Goal: Navigation & Orientation: Find specific page/section

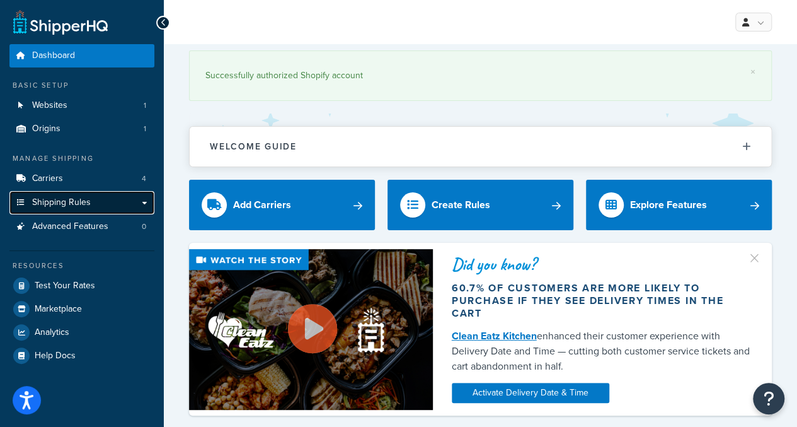
click at [116, 206] on link "Shipping Rules" at bounding box center [81, 202] width 145 height 23
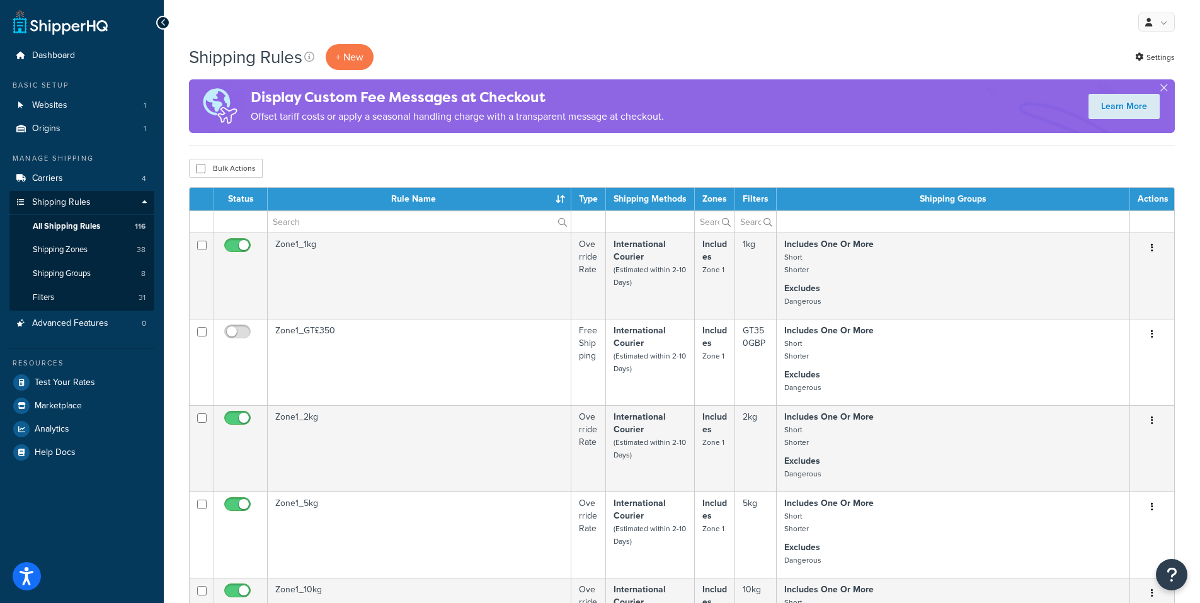
click at [435, 195] on th "Rule Name" at bounding box center [420, 199] width 304 height 23
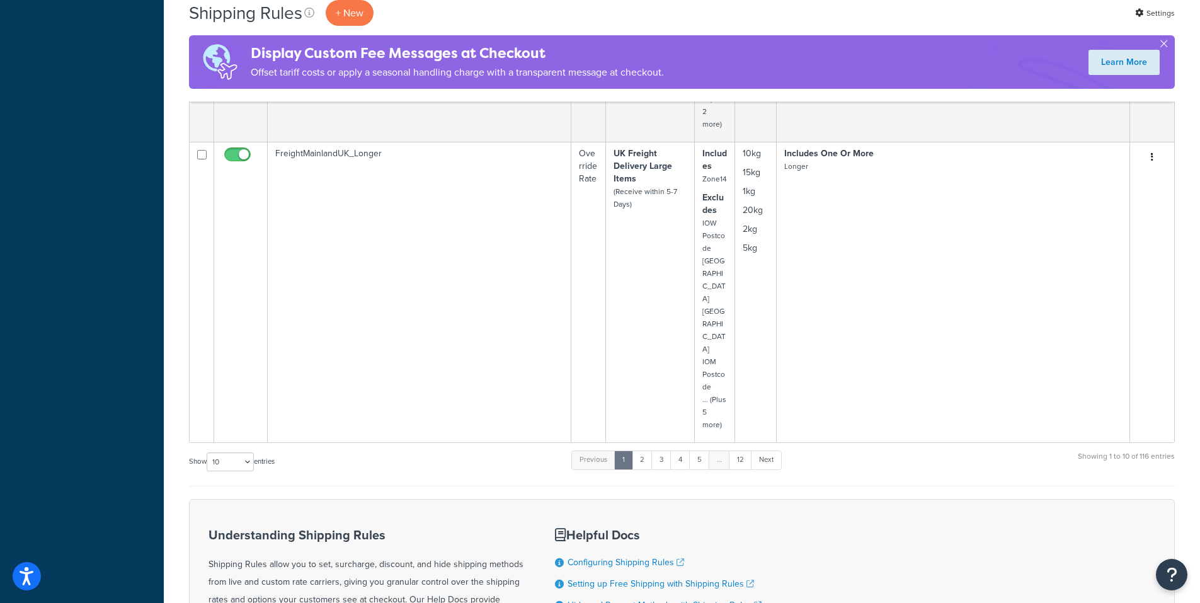
scroll to position [1764, 0]
click at [649, 426] on link "2" at bounding box center [642, 458] width 21 height 19
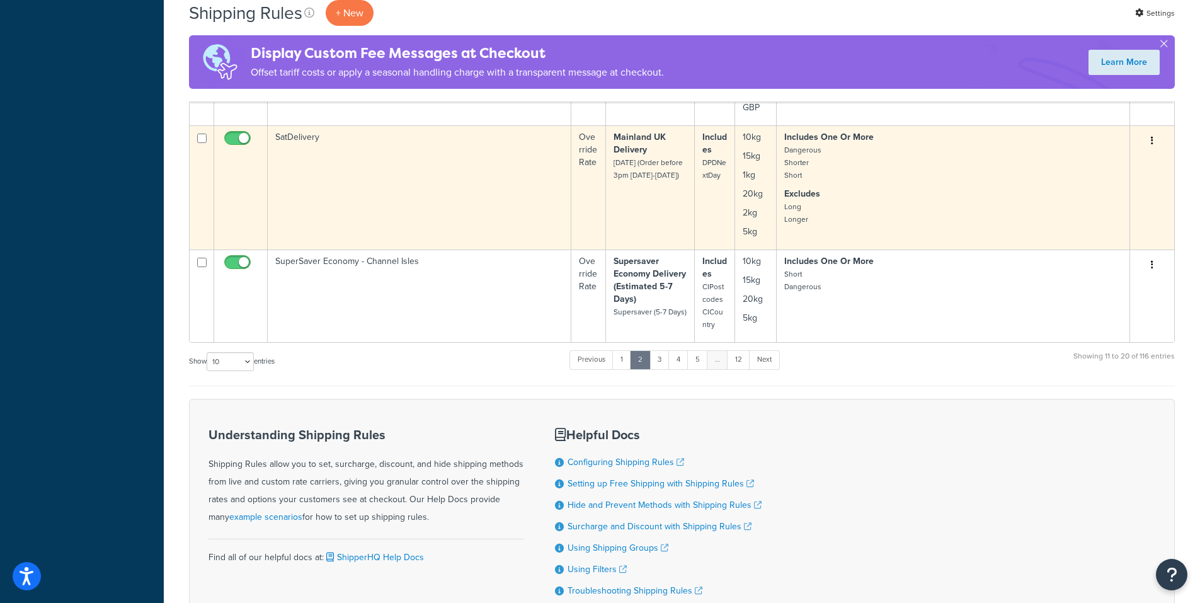
scroll to position [1275, 0]
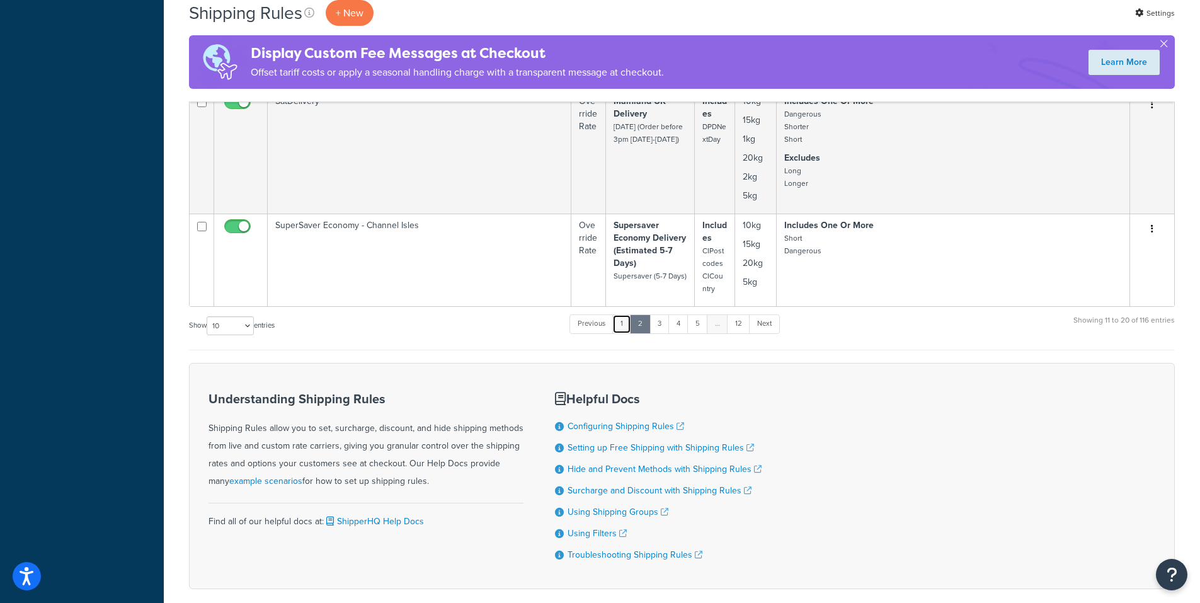
click at [623, 322] on link "1" at bounding box center [621, 323] width 19 height 19
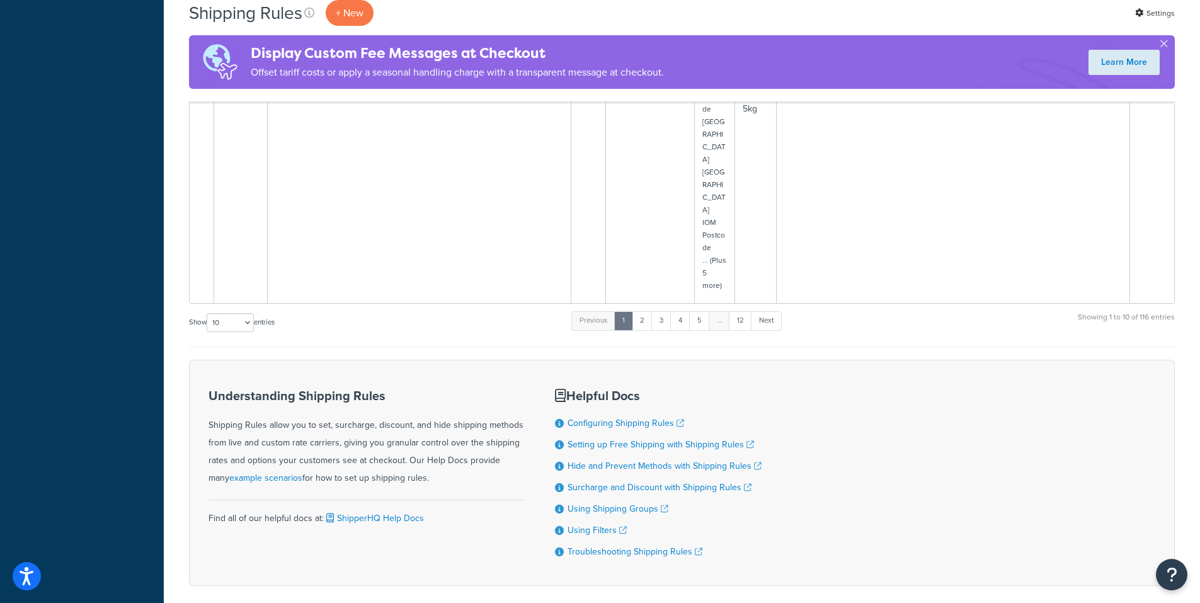
scroll to position [1922, 0]
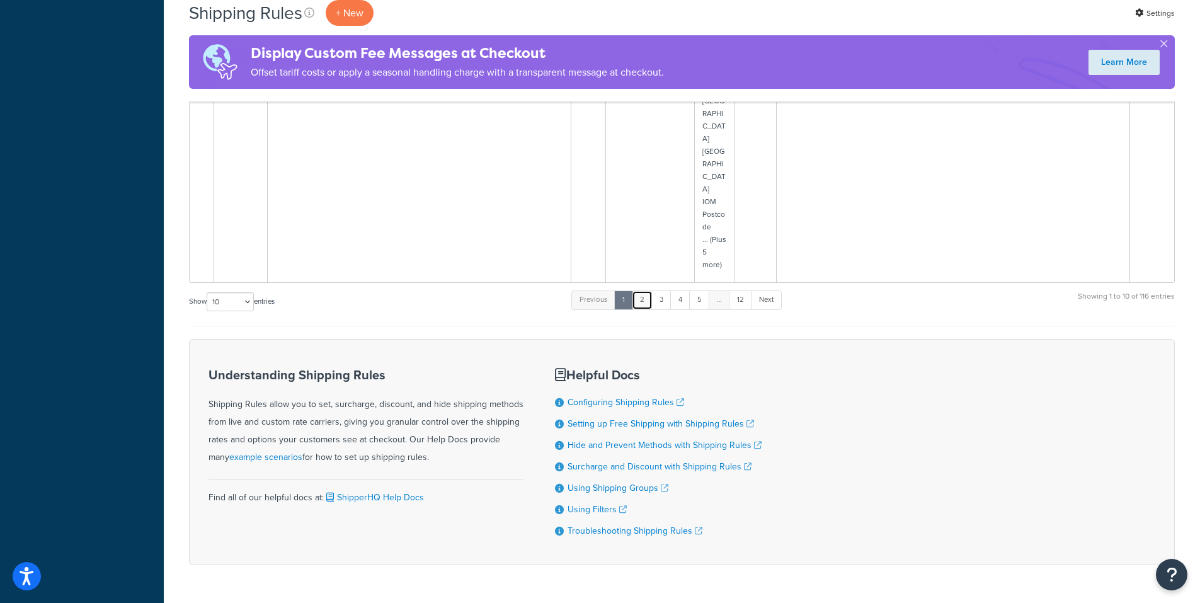
click at [638, 290] on link "2" at bounding box center [642, 299] width 21 height 19
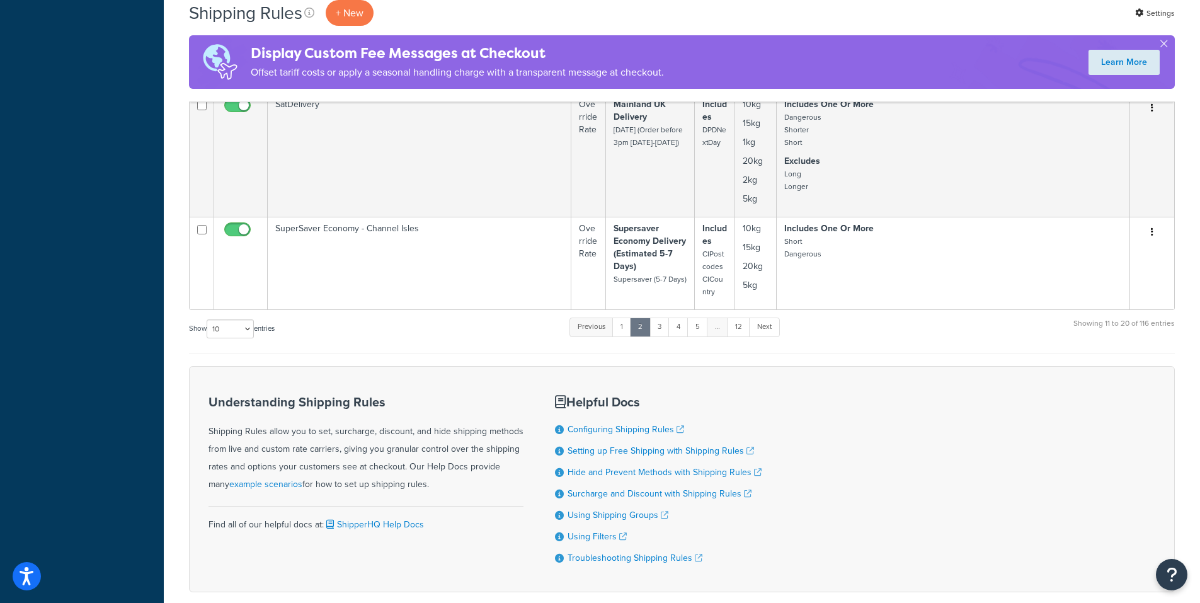
scroll to position [1275, 0]
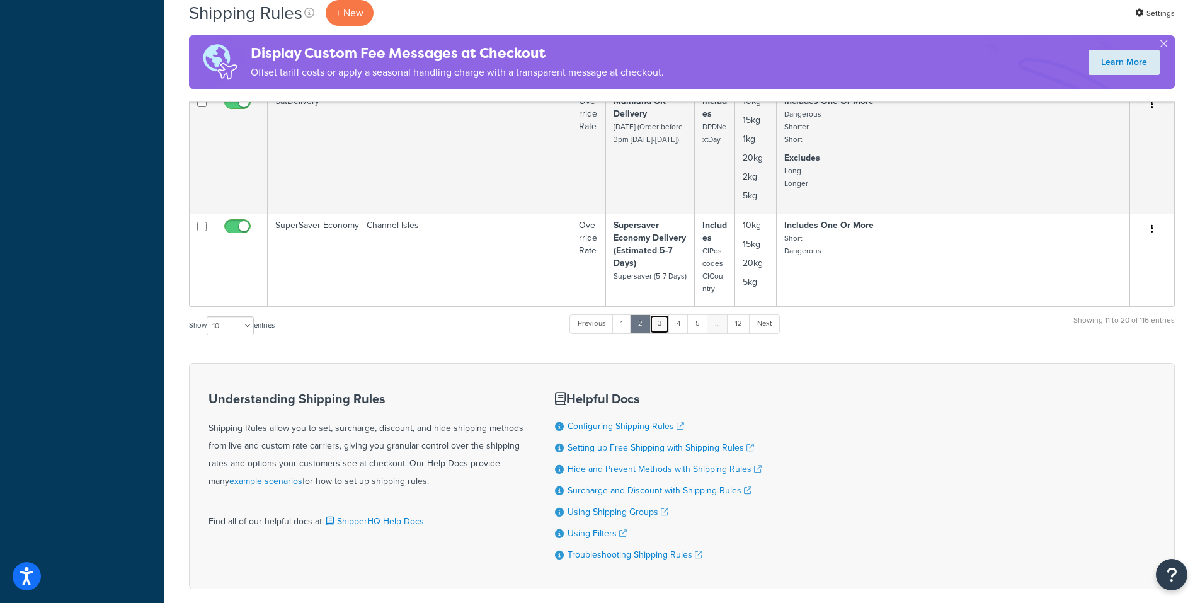
click at [659, 324] on link "3" at bounding box center [660, 323] width 20 height 19
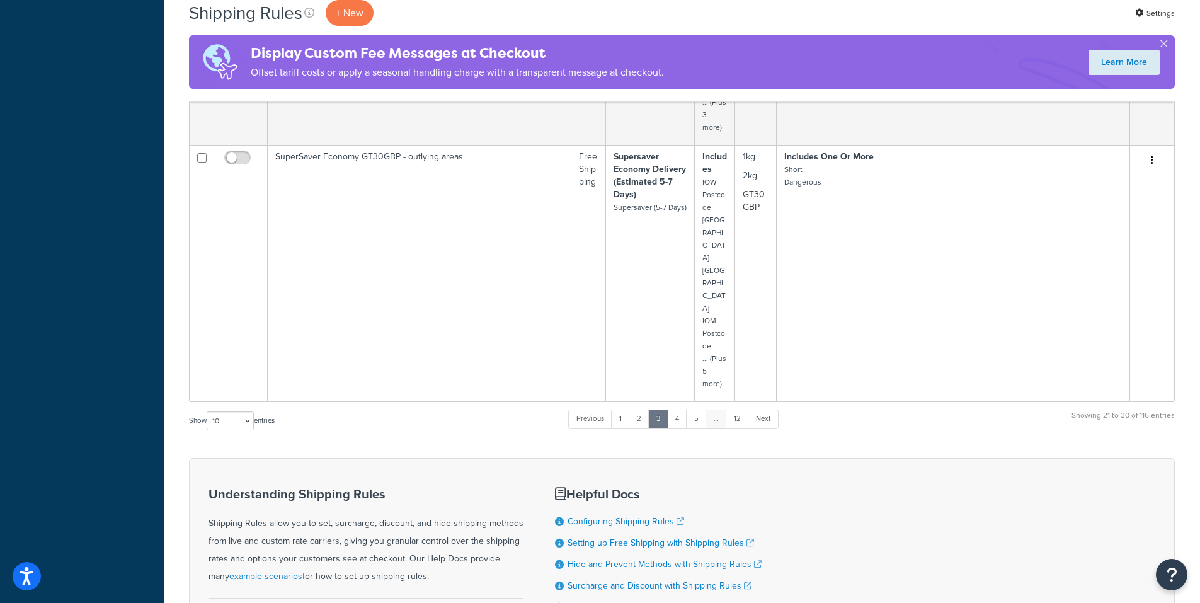
scroll to position [1197, 0]
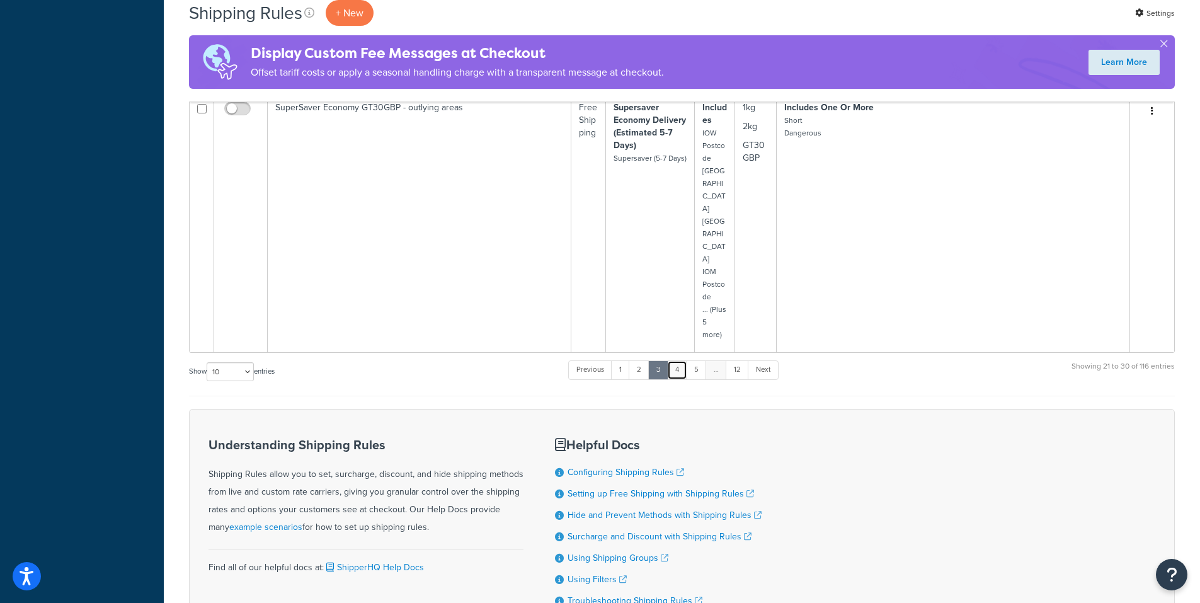
click at [683, 360] on link "4" at bounding box center [677, 369] width 20 height 19
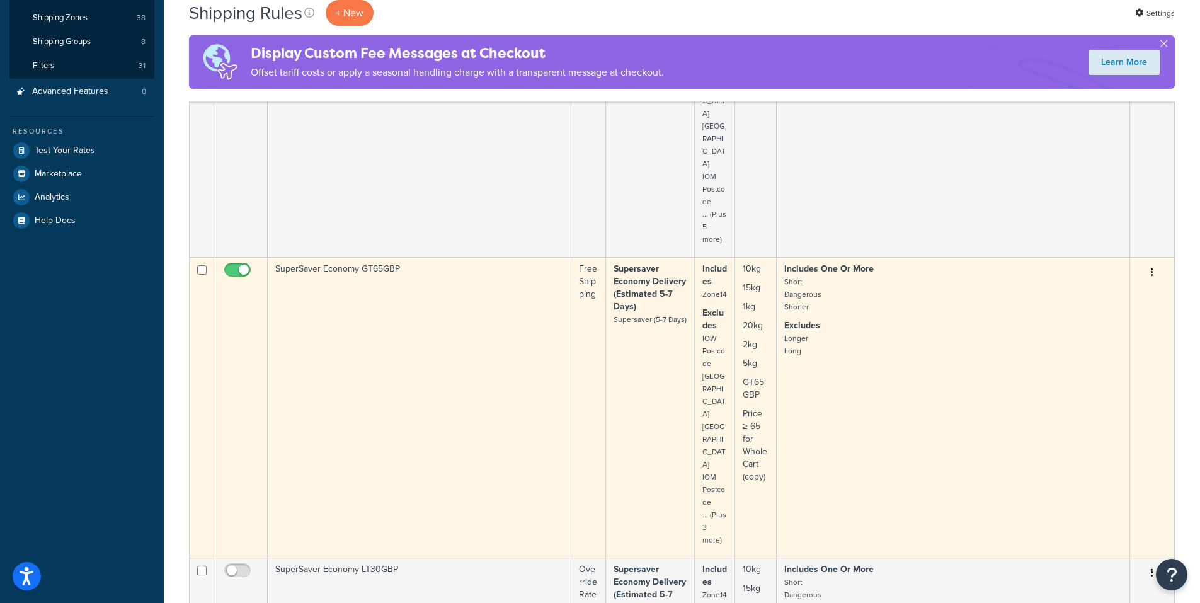
scroll to position [252, 0]
